Goal: Task Accomplishment & Management: Use online tool/utility

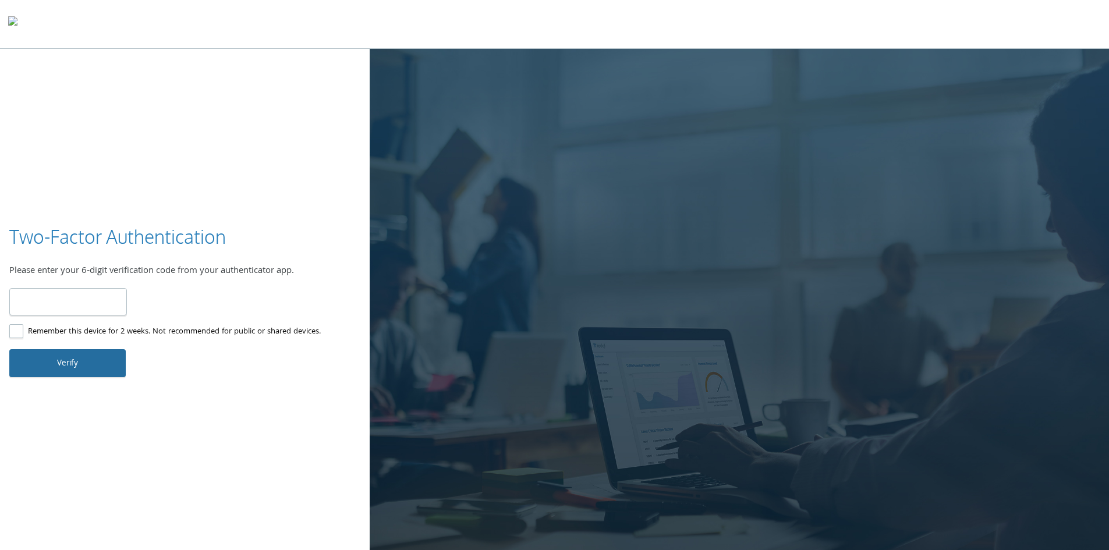
type input "******"
click at [83, 363] on button "Verify" at bounding box center [67, 363] width 116 height 28
